Goal: Task Accomplishment & Management: Manage account settings

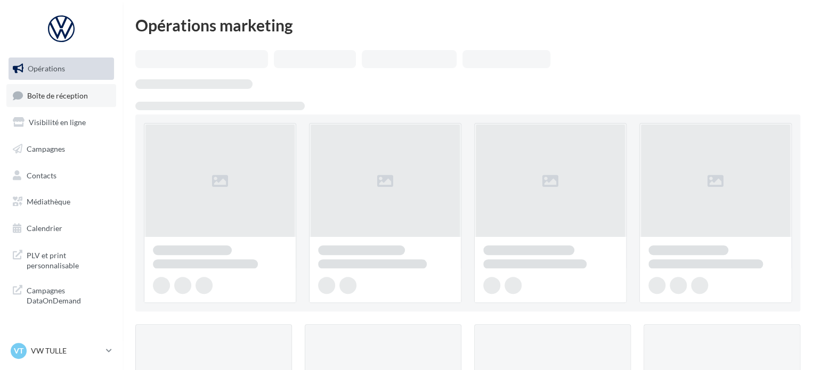
click at [60, 95] on span "Boîte de réception" at bounding box center [57, 95] width 61 height 9
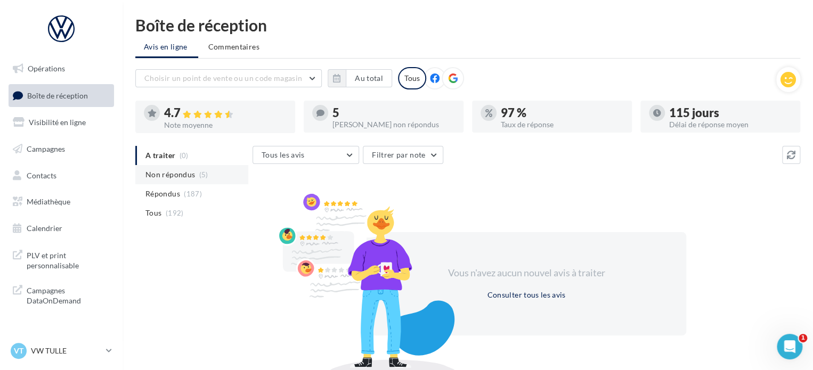
click at [181, 172] on span "Non répondus" at bounding box center [170, 174] width 50 height 11
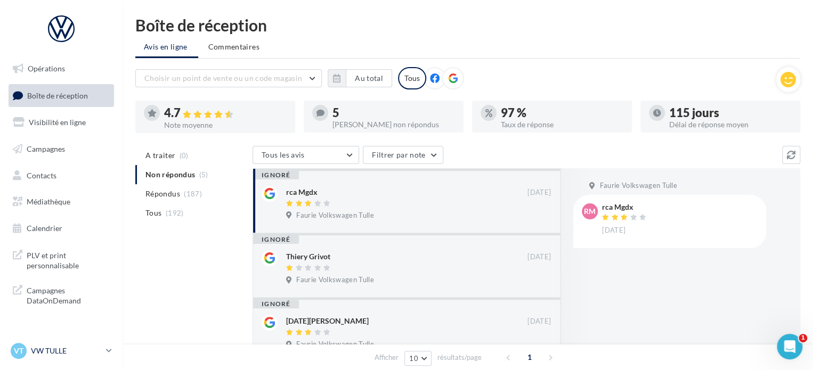
click at [83, 343] on div "VT VW TULLE vw-tul-sdes" at bounding box center [56, 351] width 91 height 16
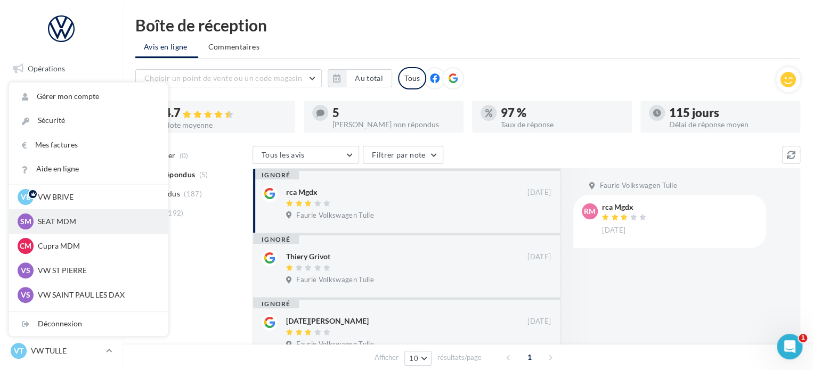
scroll to position [53, 0]
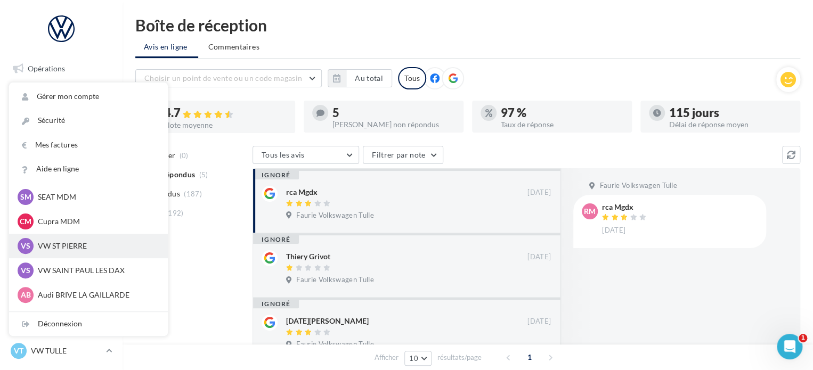
click at [79, 247] on p "VW ST PIERRE" at bounding box center [96, 246] width 117 height 11
